Goal: Information Seeking & Learning: Learn about a topic

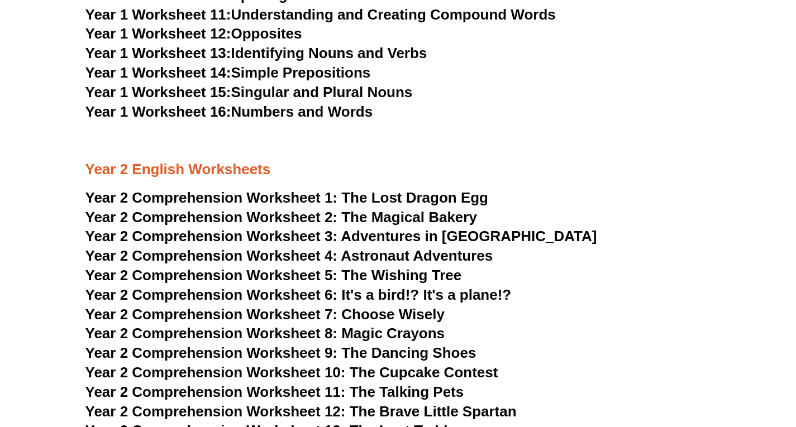
scroll to position [2152, 0]
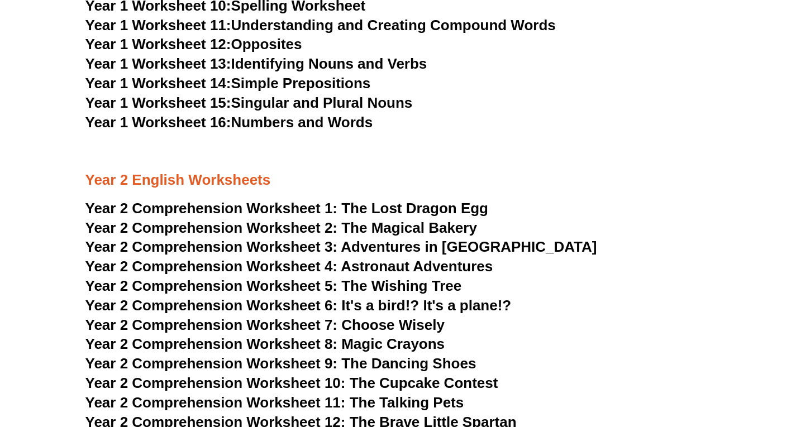
click at [356, 214] on span "The Lost Dragon Egg" at bounding box center [414, 208] width 147 height 17
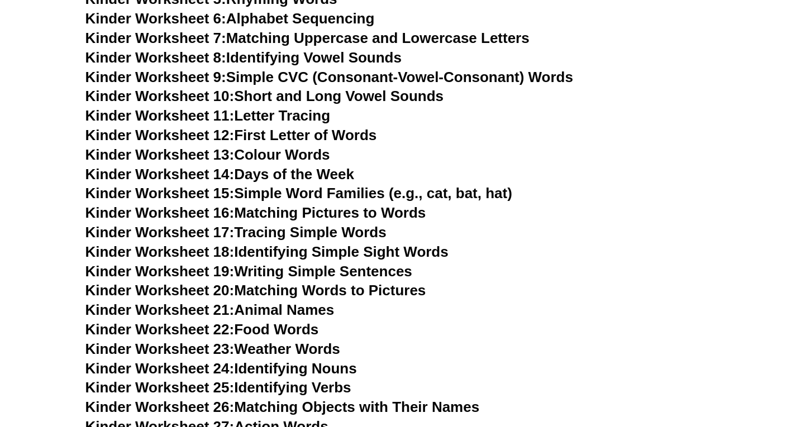
scroll to position [529, 0]
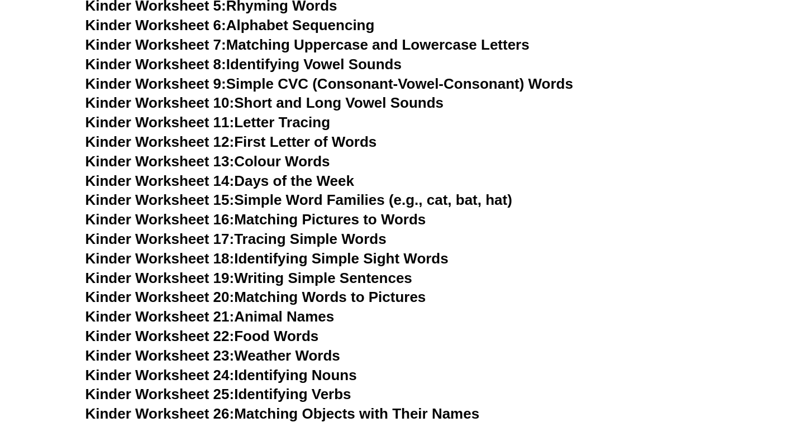
click at [260, 177] on link "Kinder Worksheet 14: Days of the Week" at bounding box center [219, 181] width 269 height 17
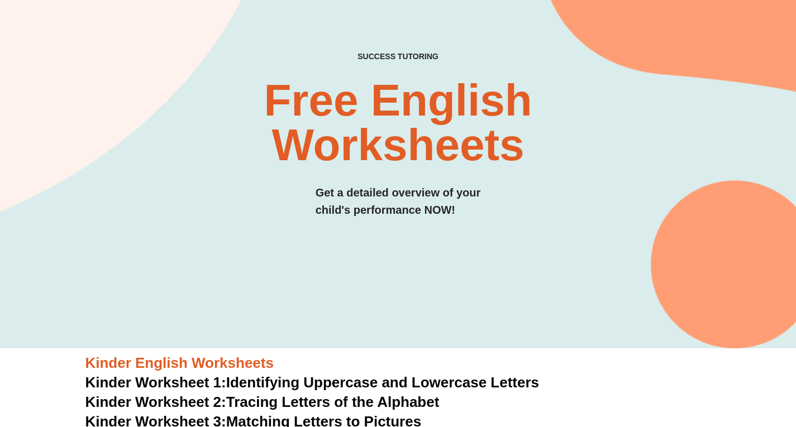
scroll to position [0, 0]
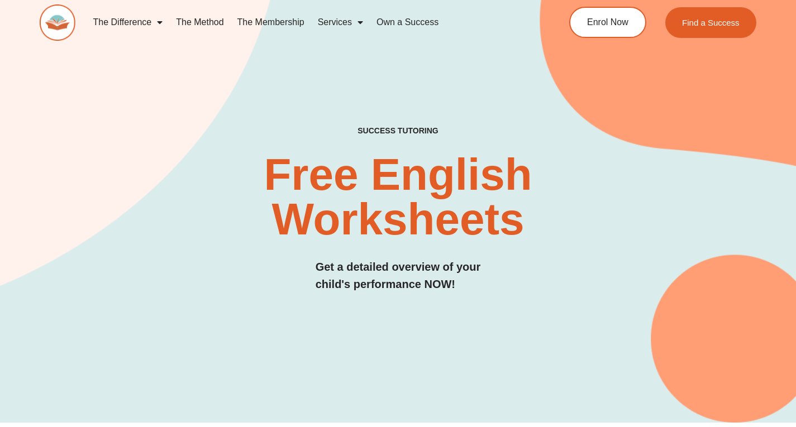
click at [278, 27] on link "The Membership" at bounding box center [271, 22] width 80 height 26
click at [283, 17] on link "The Membership" at bounding box center [271, 22] width 80 height 26
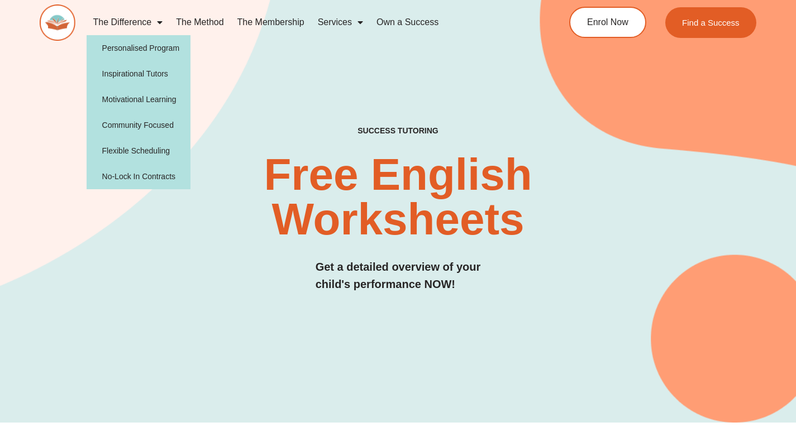
click at [156, 28] on span "Menu" at bounding box center [156, 22] width 11 height 20
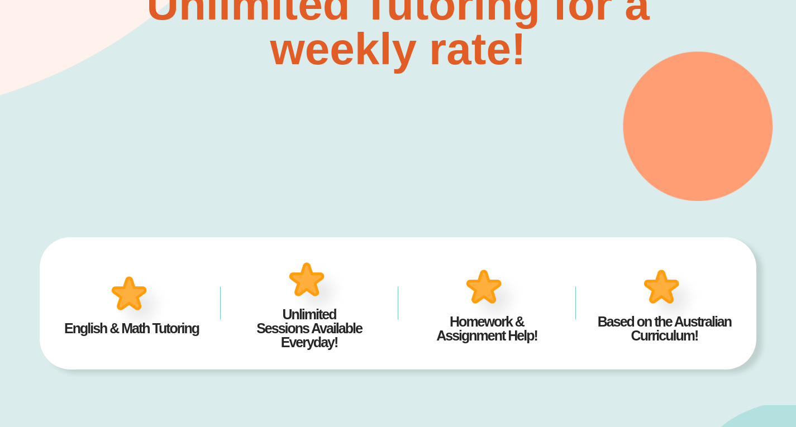
scroll to position [170, 0]
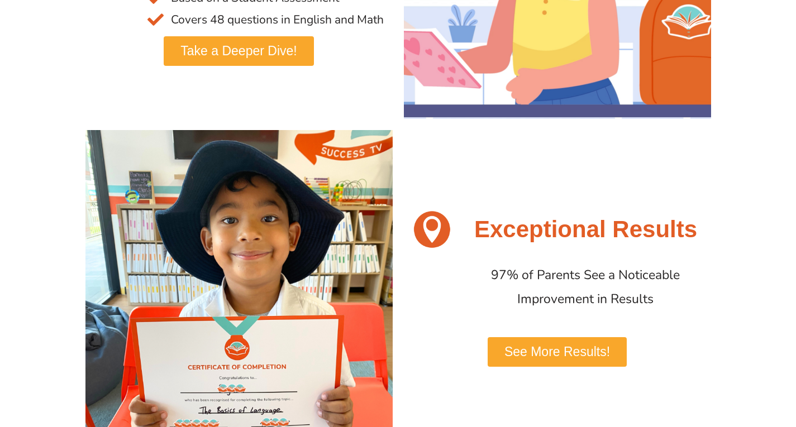
scroll to position [508, 0]
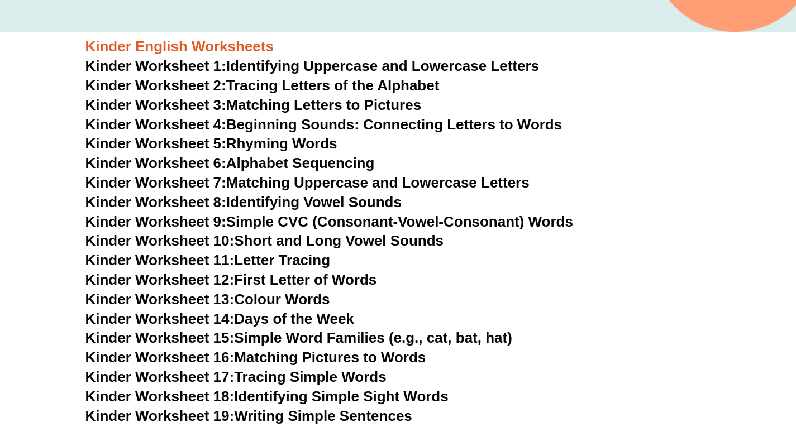
scroll to position [391, 0]
click at [269, 143] on link "Kinder Worksheet 5: Rhyming Words" at bounding box center [211, 144] width 252 height 17
click at [248, 103] on link "Kinder Worksheet 3: Matching Letters to Pictures" at bounding box center [253, 105] width 336 height 17
click at [383, 127] on link "Kinder Worksheet 4: Beginning Sounds: Connecting Letters to Words" at bounding box center [323, 125] width 477 height 17
click at [290, 321] on link "Kinder Worksheet 14: Days of the Week" at bounding box center [219, 319] width 269 height 17
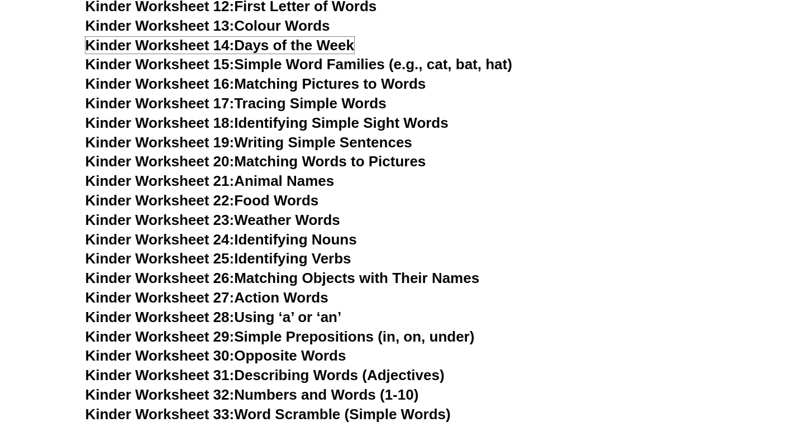
scroll to position [726, 0]
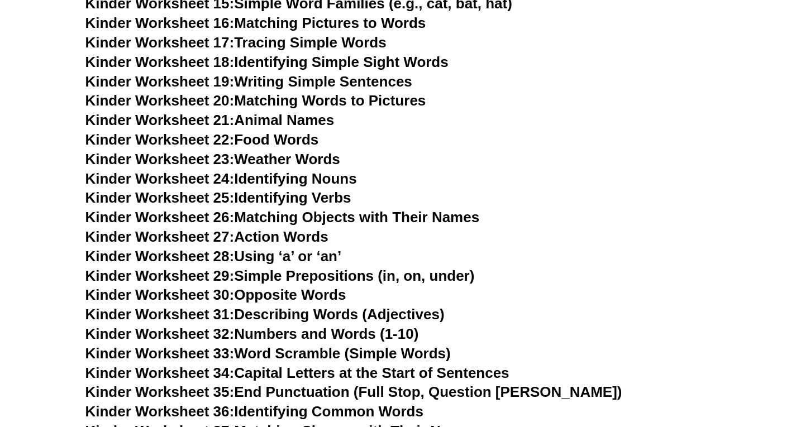
click at [279, 258] on link "Kinder Worksheet 28: Using ‘a’ or ‘an’" at bounding box center [213, 256] width 256 height 17
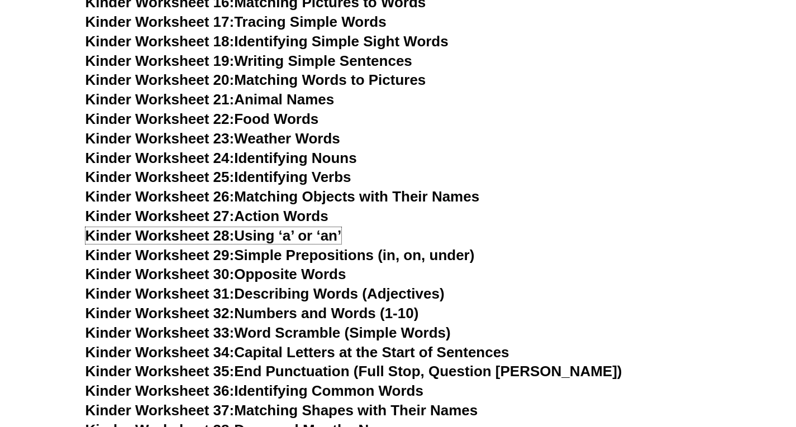
scroll to position [949, 0]
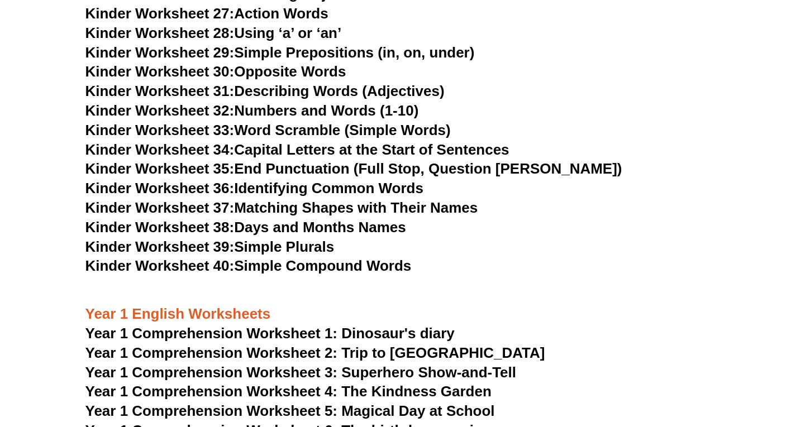
click at [312, 124] on link "Kinder Worksheet 33: Word Scramble (Simple Words)" at bounding box center [267, 130] width 365 height 17
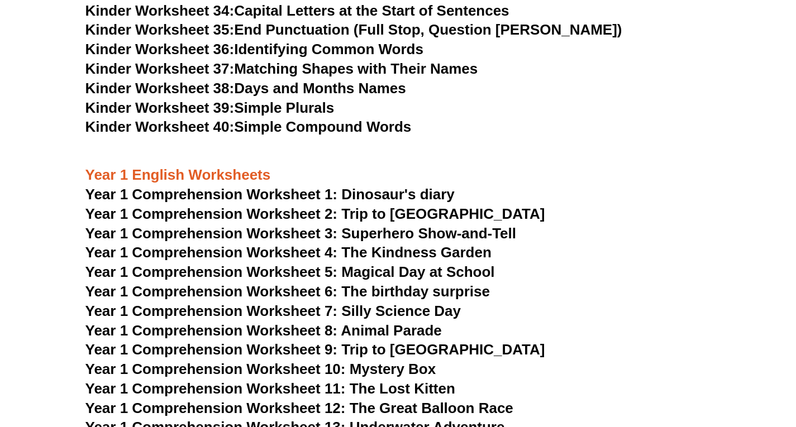
scroll to position [1173, 0]
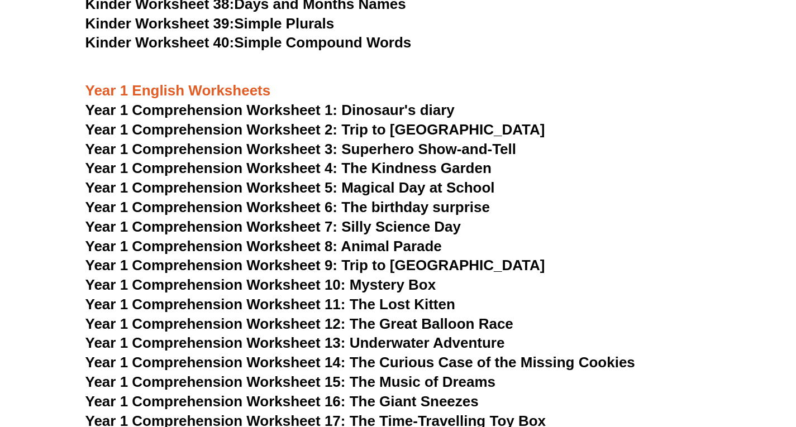
click at [304, 113] on span "Year 1 Comprehension Worksheet 1: Dinosaur's diary" at bounding box center [269, 110] width 369 height 17
